Goal: Task Accomplishment & Management: Use online tool/utility

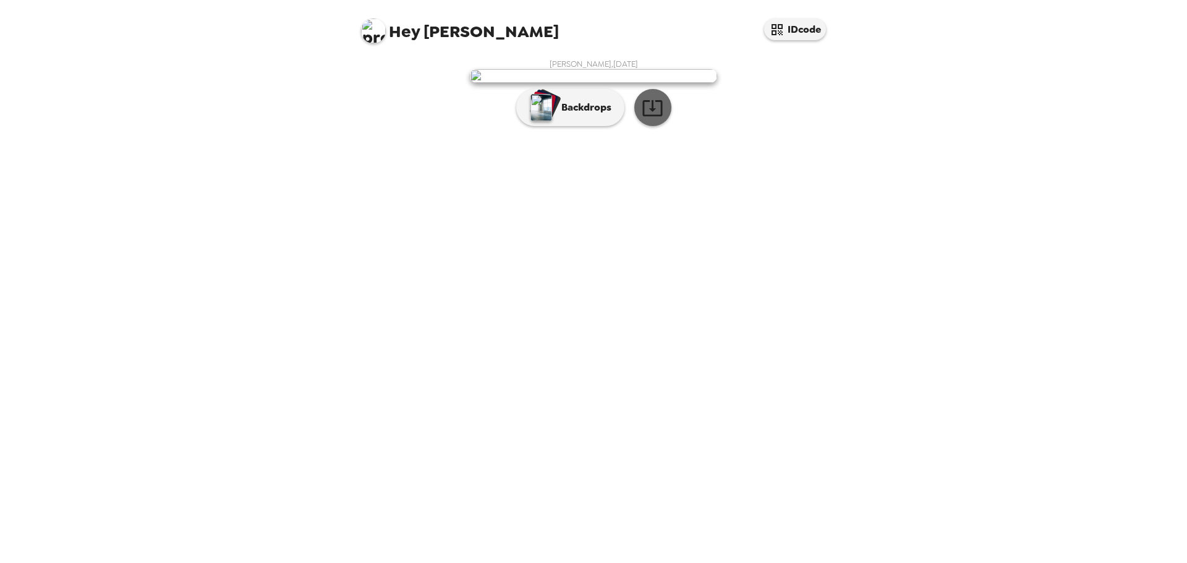
click at [649, 119] on icon "button" at bounding box center [653, 108] width 22 height 22
click at [612, 126] on button "Backdrops" at bounding box center [570, 107] width 108 height 37
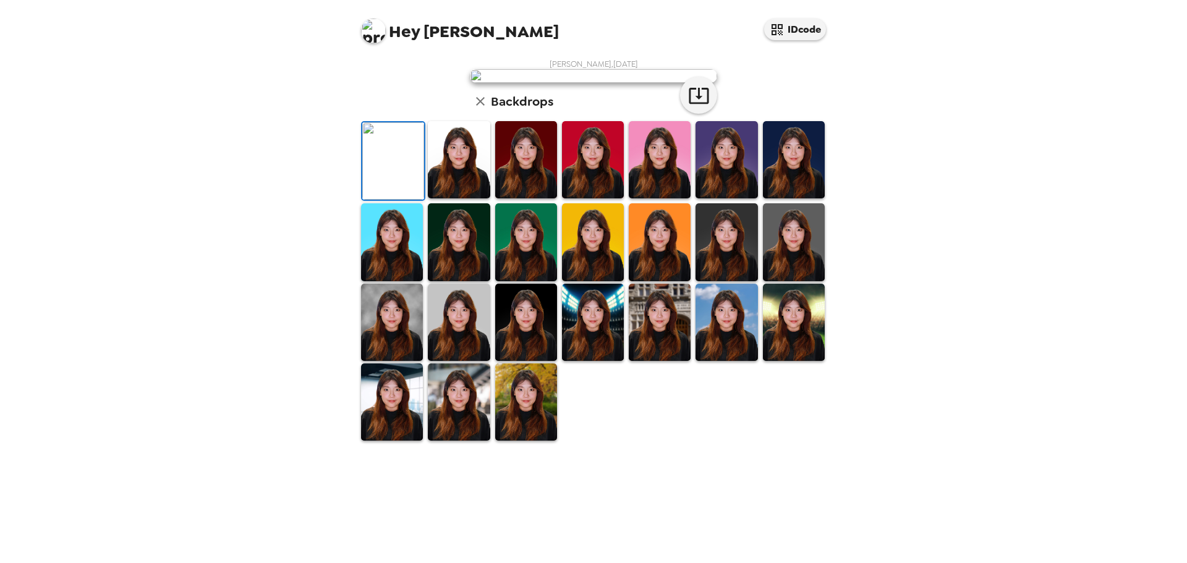
scroll to position [187, 0]
click at [451, 198] on img at bounding box center [459, 159] width 62 height 77
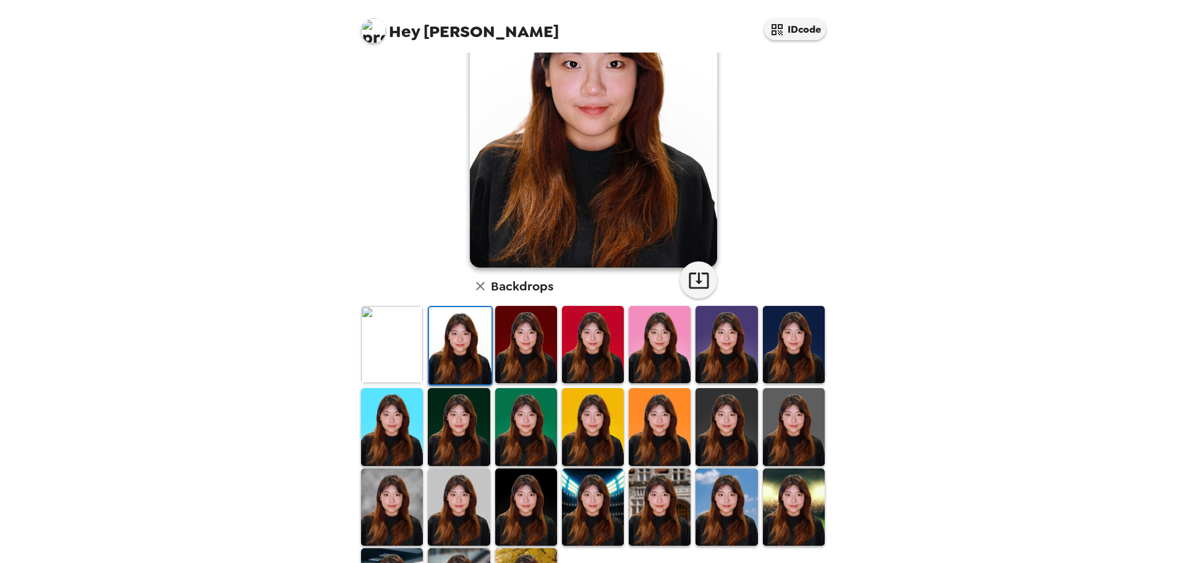
scroll to position [0, 0]
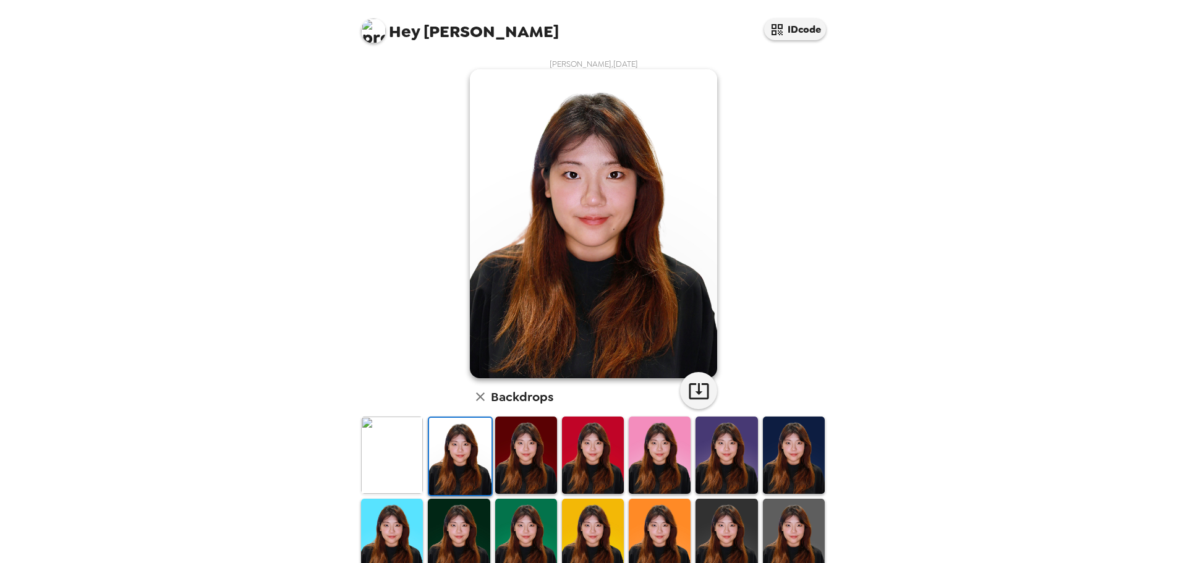
click at [676, 383] on div "[PERSON_NAME] , [DATE] Backdrops" at bounding box center [594, 398] width 470 height 679
click at [692, 387] on icon "button" at bounding box center [699, 391] width 22 height 22
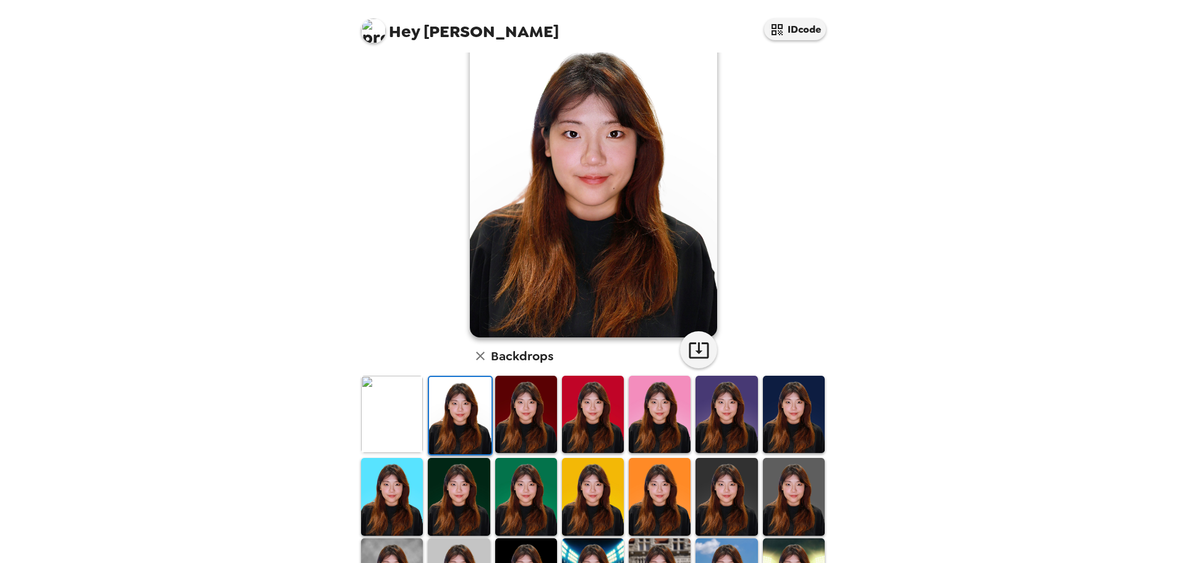
scroll to position [62, 0]
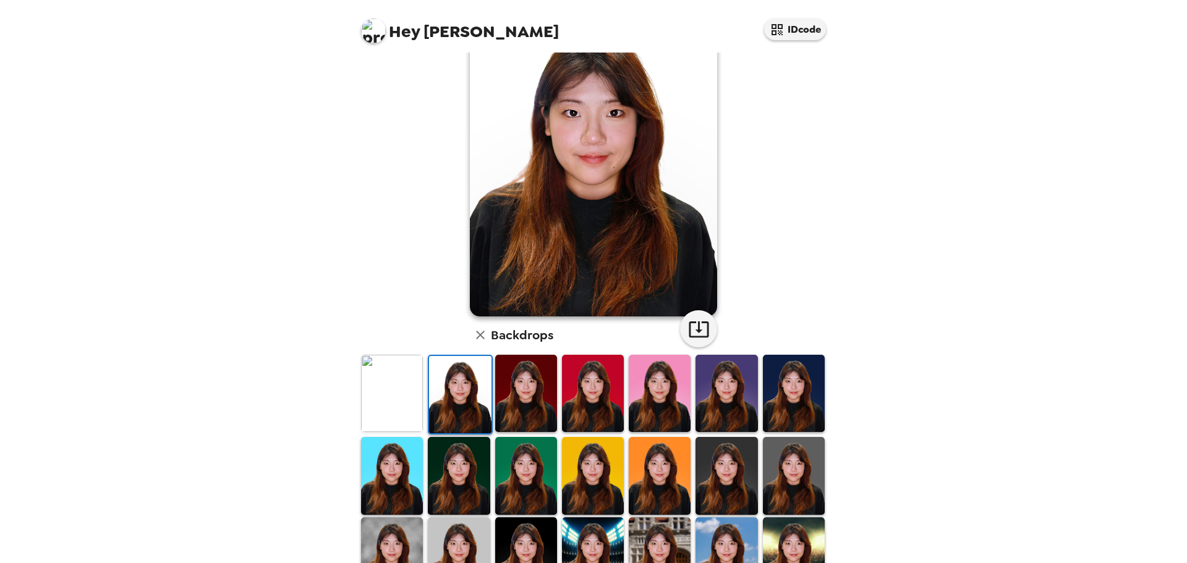
click at [574, 376] on img at bounding box center [593, 393] width 62 height 77
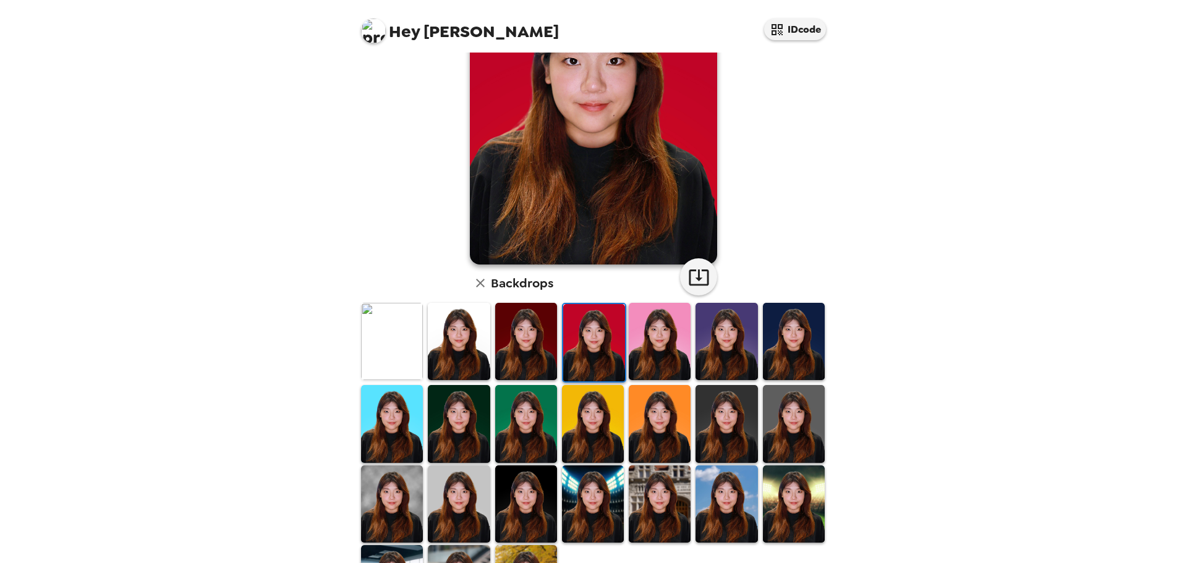
scroll to position [0, 0]
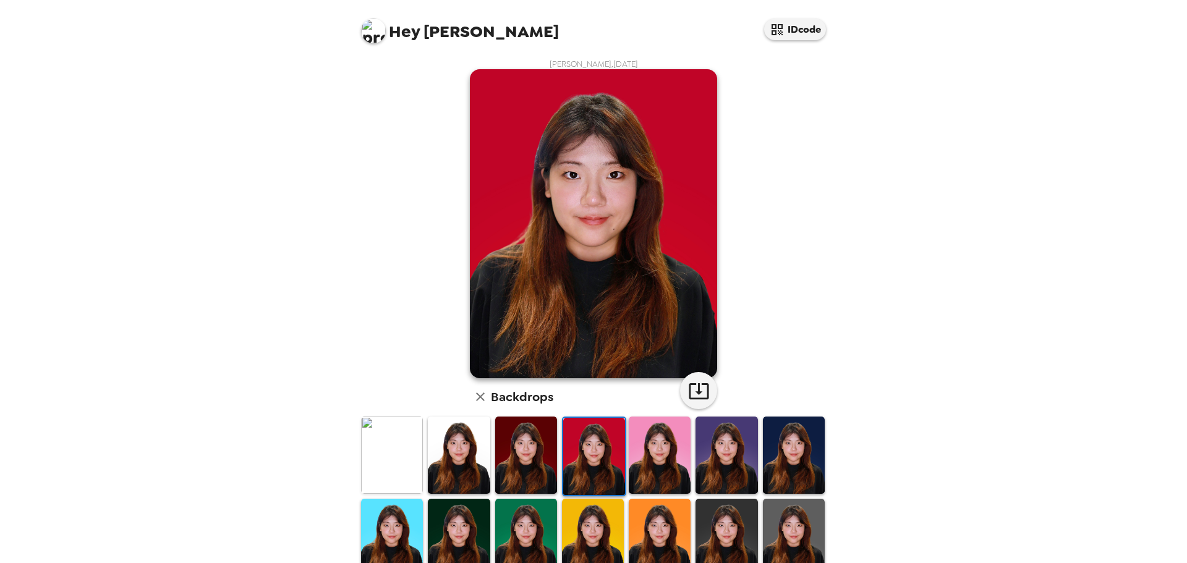
click at [547, 458] on img at bounding box center [526, 455] width 62 height 77
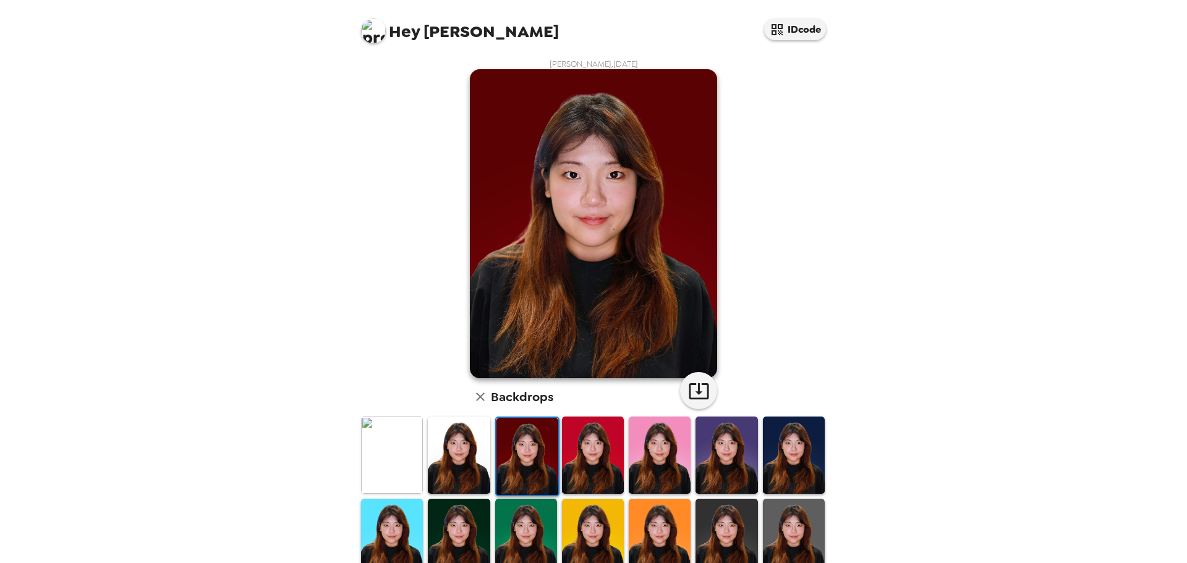
click at [597, 456] on img at bounding box center [593, 455] width 62 height 77
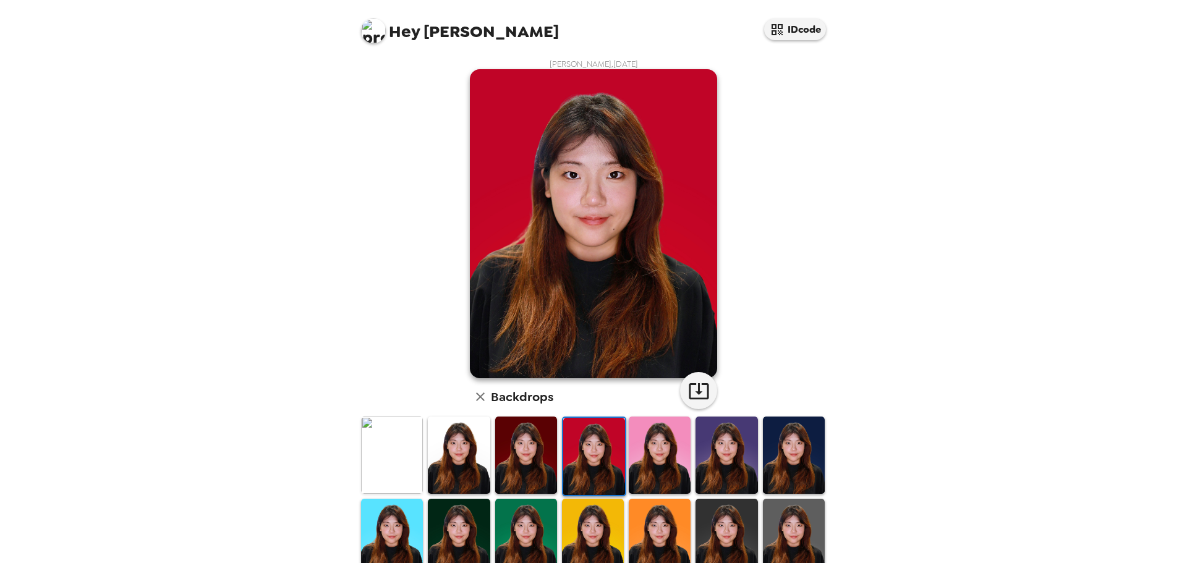
click at [693, 457] on div at bounding box center [726, 456] width 67 height 82
click at [749, 464] on img at bounding box center [727, 455] width 62 height 77
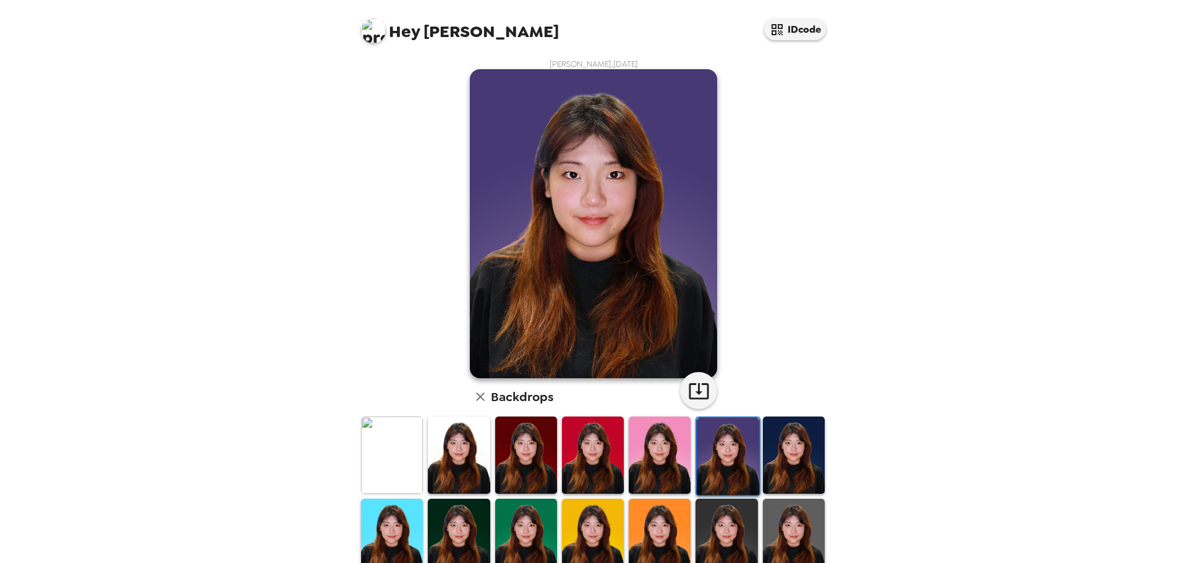
click at [801, 466] on img at bounding box center [794, 455] width 62 height 77
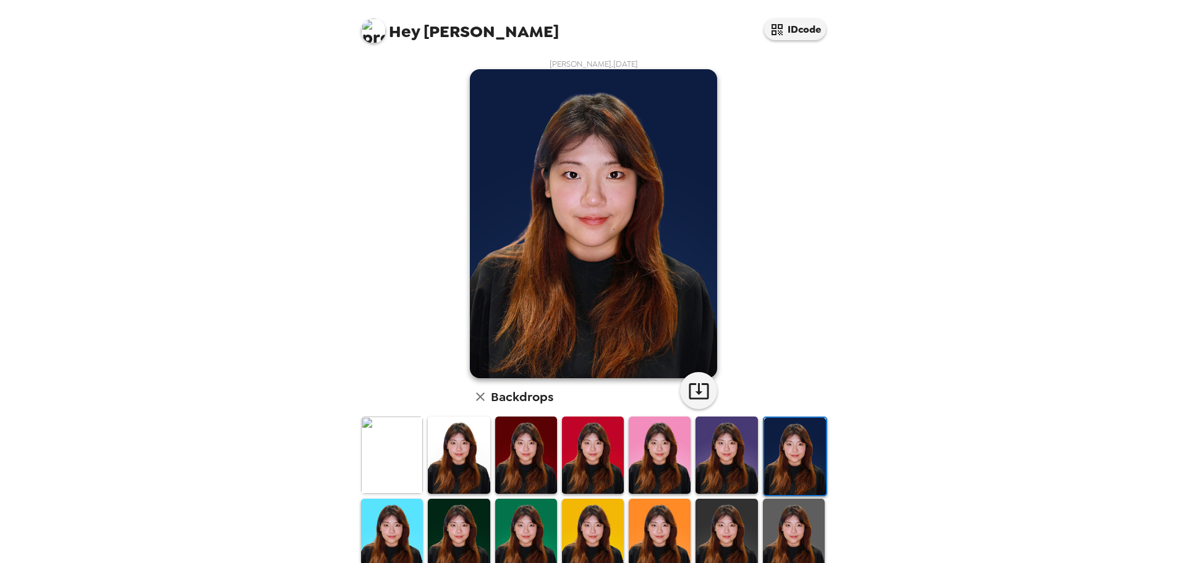
click at [458, 508] on img at bounding box center [459, 537] width 62 height 77
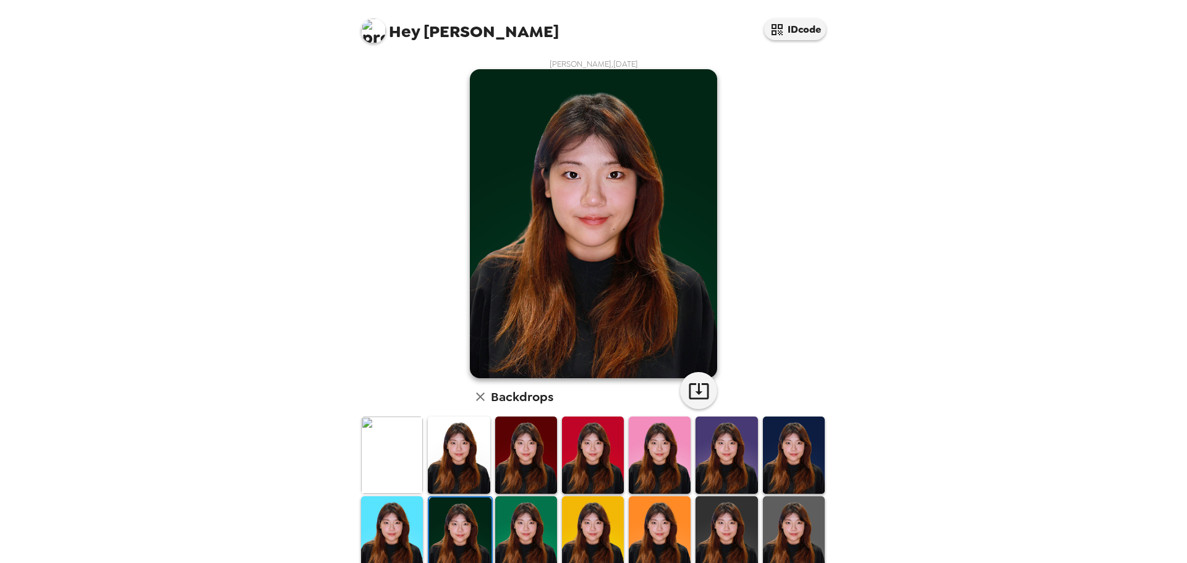
click at [517, 519] on img at bounding box center [526, 534] width 62 height 77
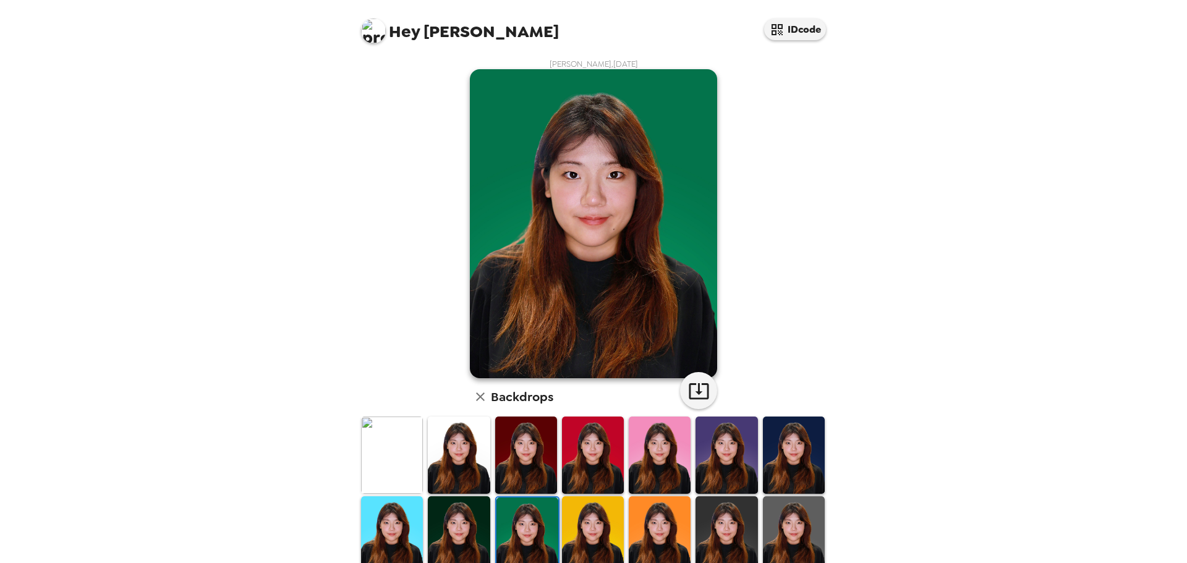
click at [595, 531] on img at bounding box center [593, 534] width 62 height 77
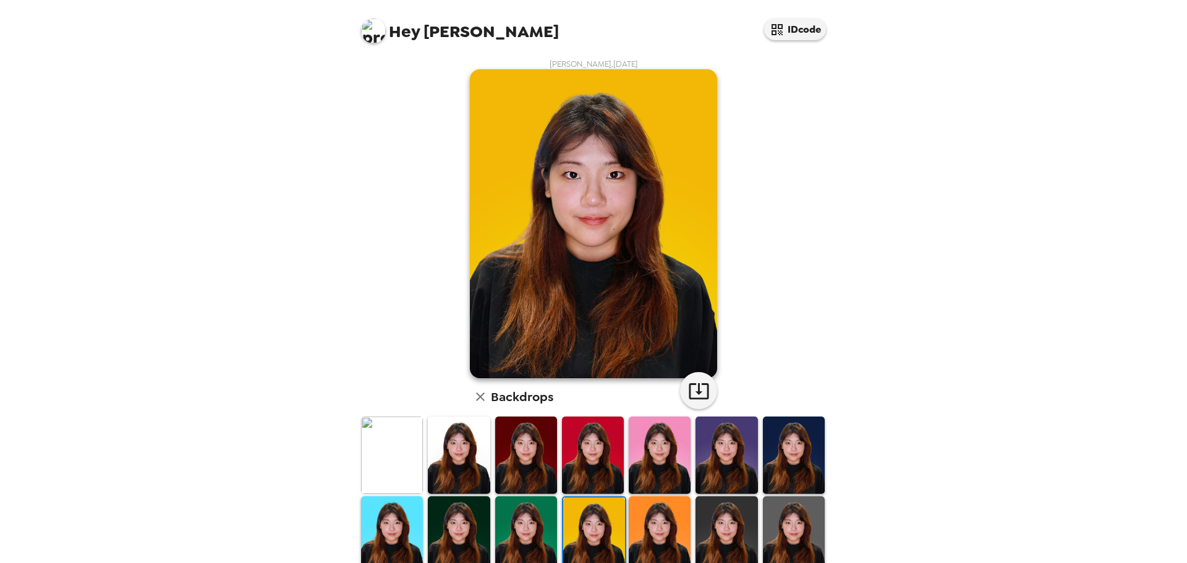
click at [655, 526] on img at bounding box center [660, 534] width 62 height 77
